Goal: Go to known website: Access a specific website the user already knows

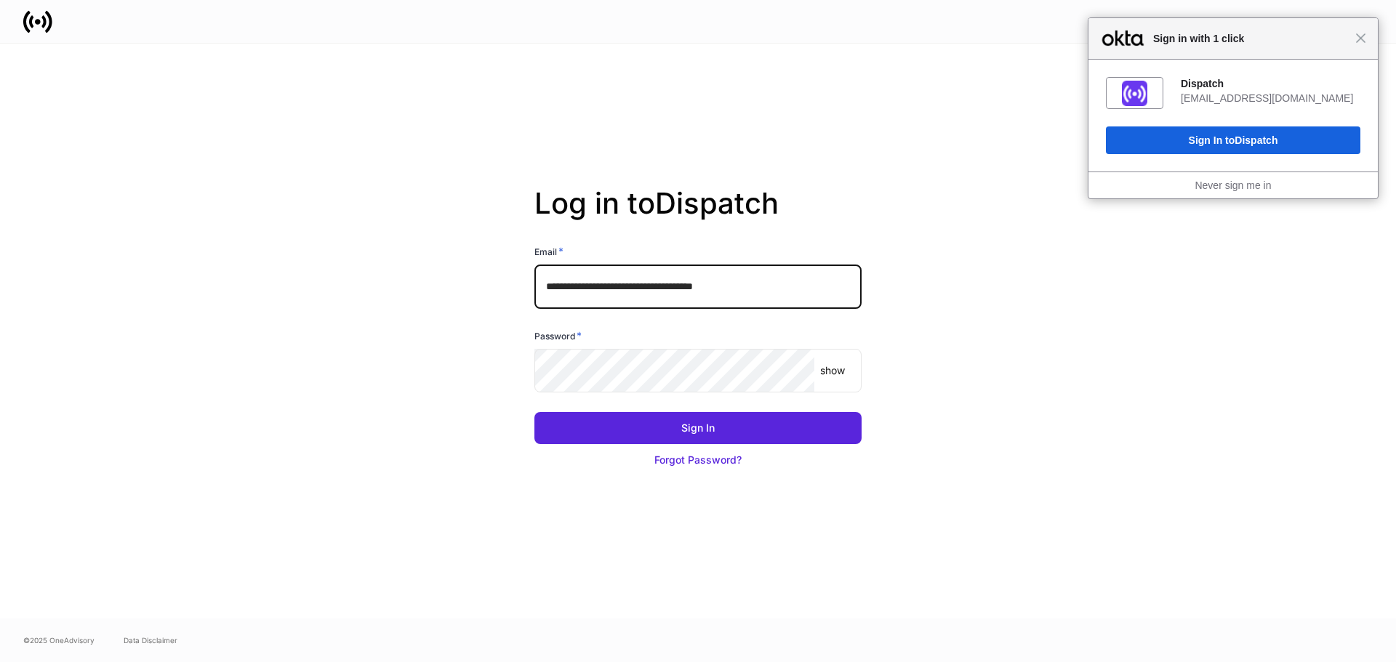
click at [646, 283] on input "**********" at bounding box center [698, 287] width 327 height 44
click at [652, 287] on input "**********" at bounding box center [698, 287] width 327 height 44
type input "**********"
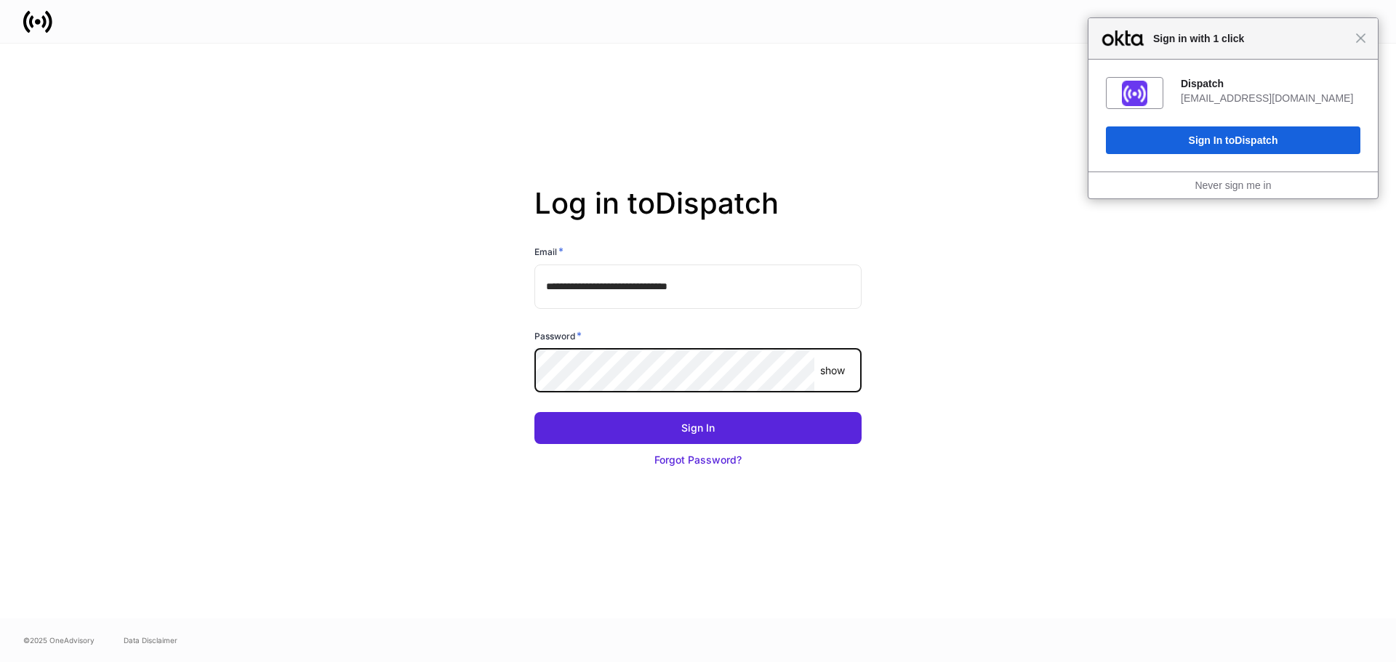
click at [535, 412] on button "Sign In" at bounding box center [698, 428] width 327 height 32
